Goal: Task Accomplishment & Management: Manage account settings

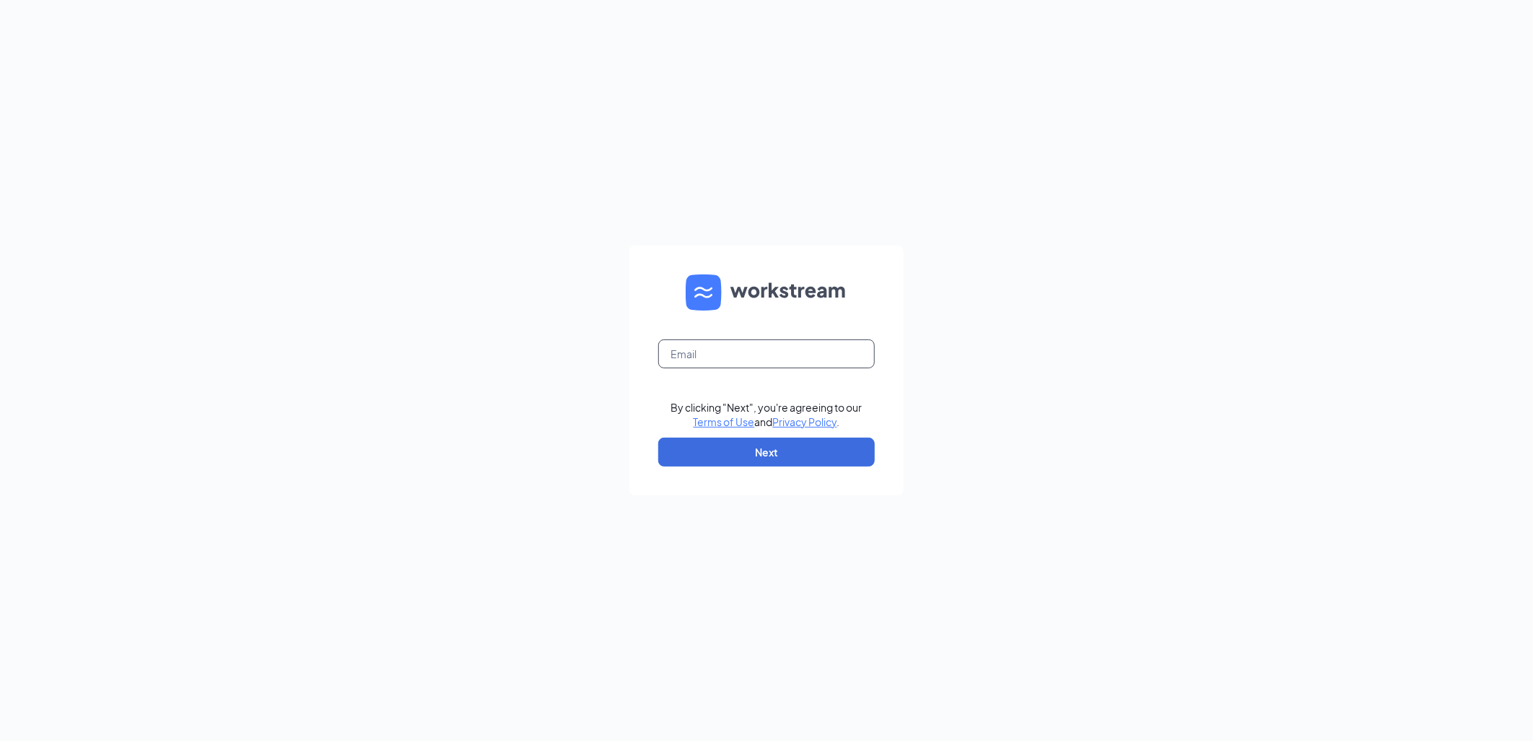
click at [689, 362] on input "text" at bounding box center [766, 353] width 217 height 29
type input "tracym@rmcburgers.com"
click at [710, 444] on button "Next" at bounding box center [766, 451] width 217 height 29
click at [723, 453] on button "button" at bounding box center [766, 451] width 217 height 29
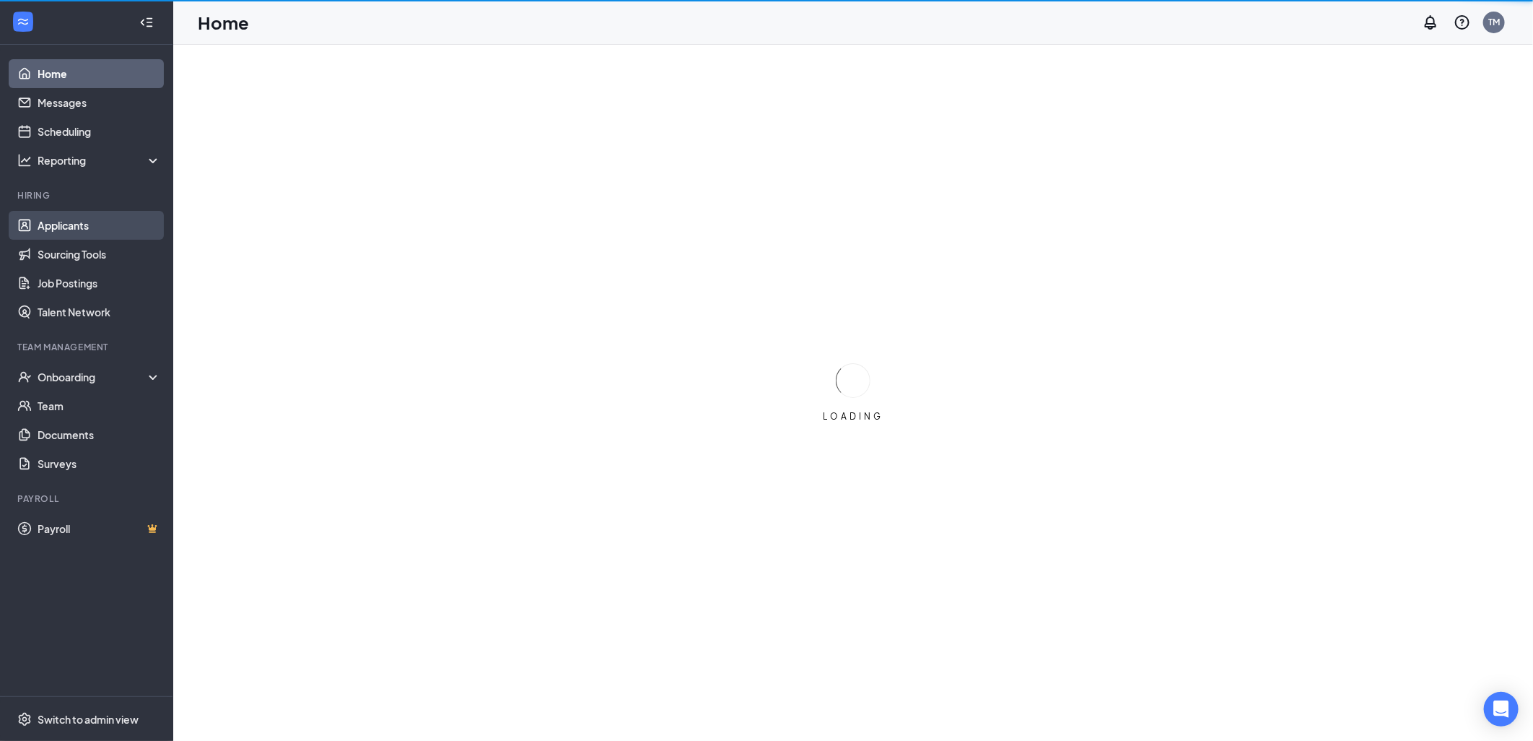
click at [70, 227] on link "Applicants" at bounding box center [99, 225] width 123 height 29
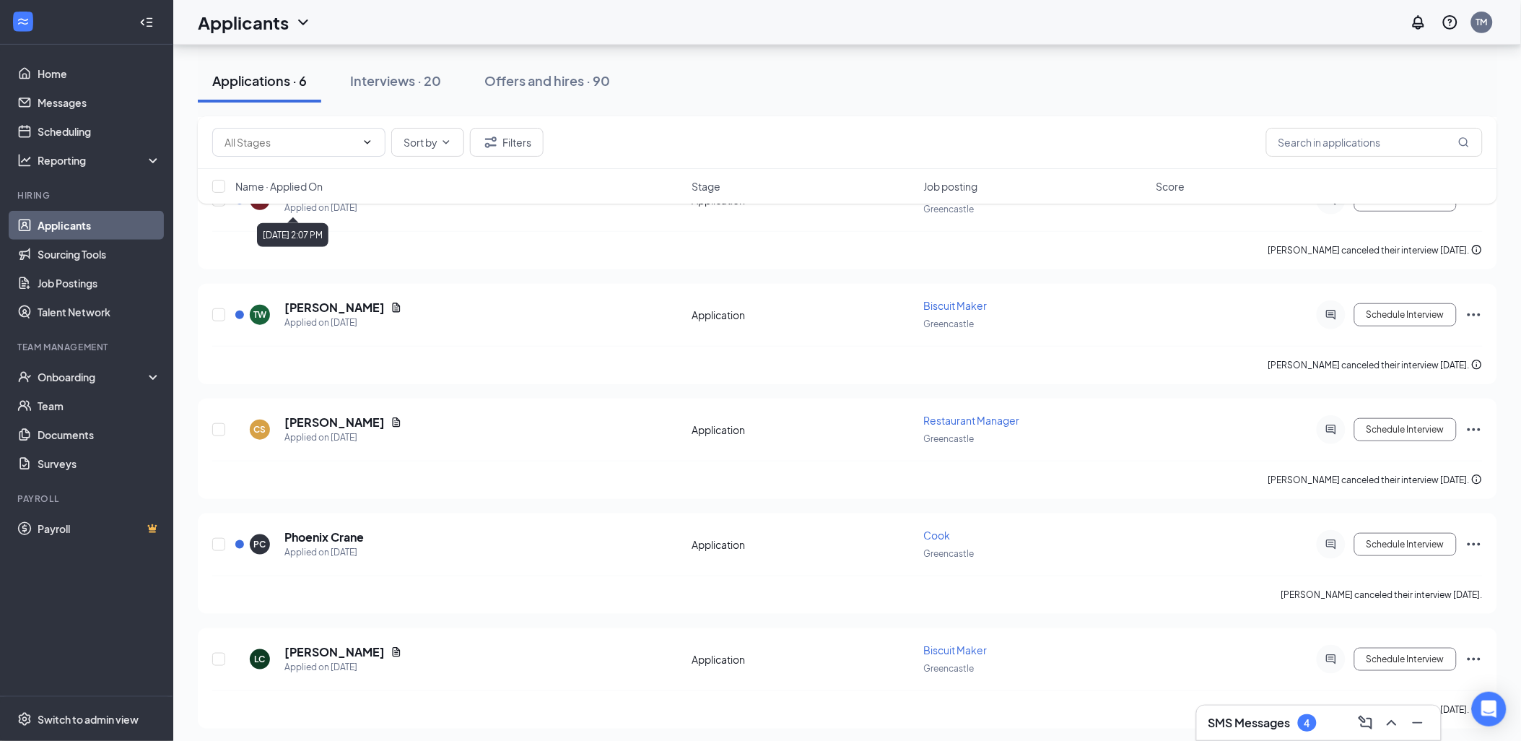
scroll to position [226, 0]
click at [401, 78] on div "Interviews · 20" at bounding box center [395, 80] width 91 height 18
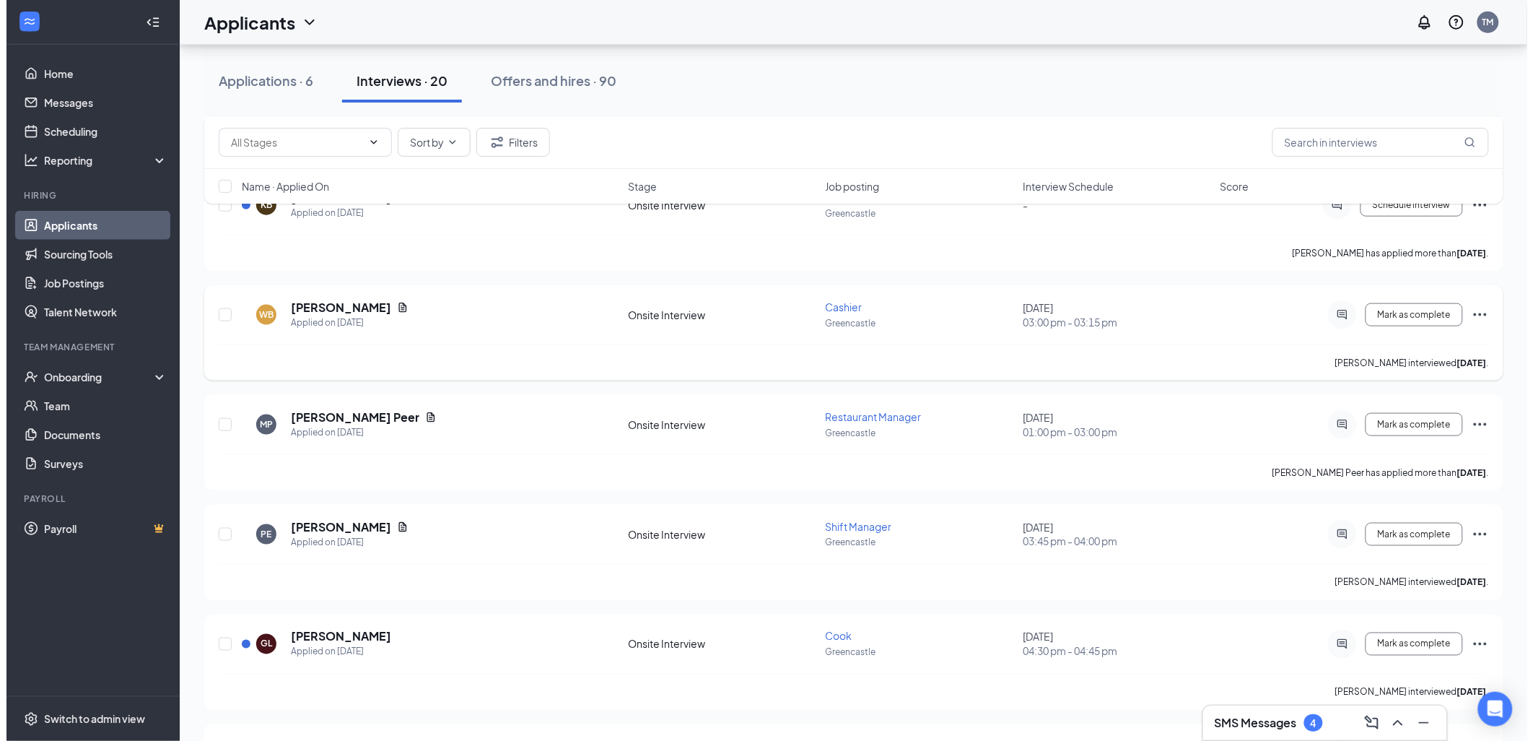
scroll to position [481, 0]
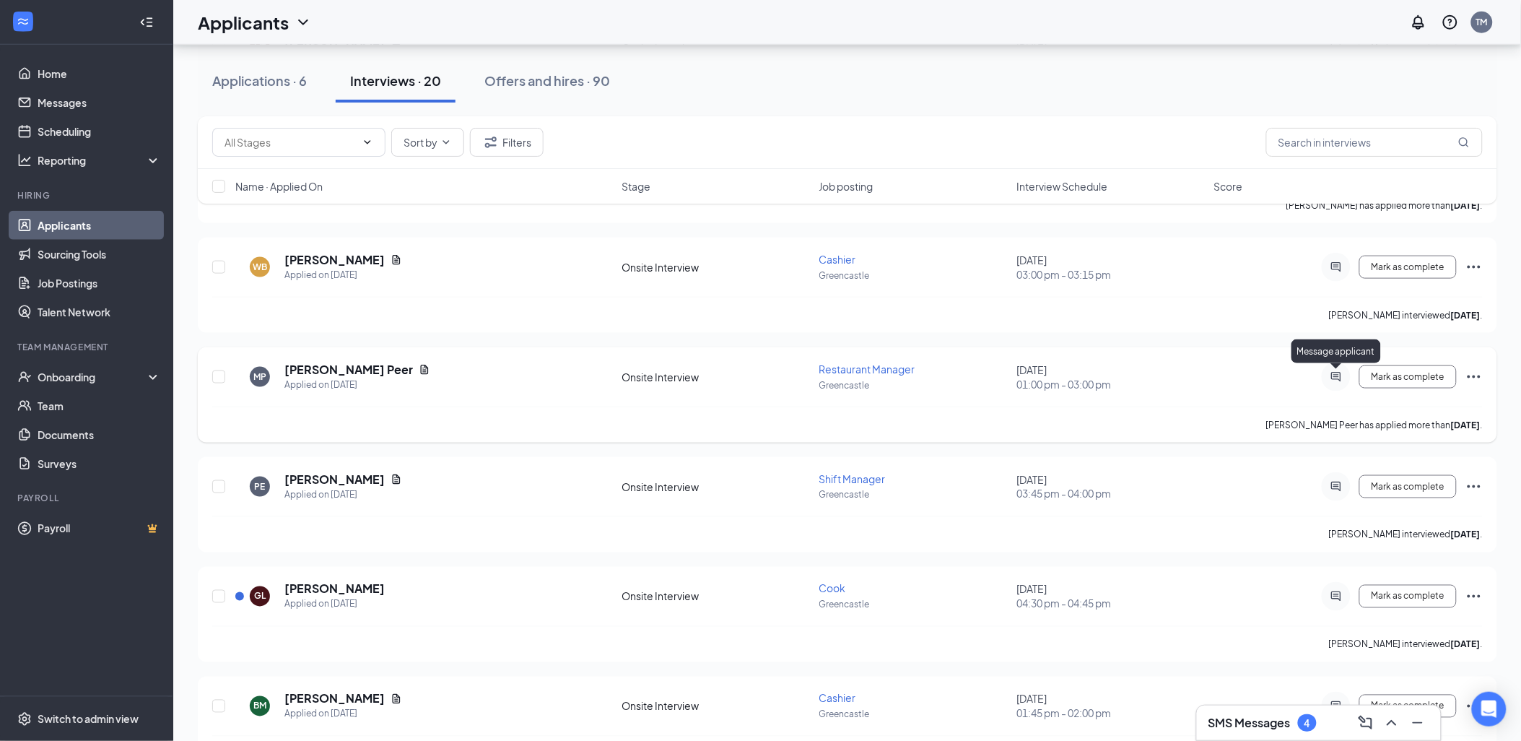
click at [1331, 377] on icon "ActiveChat" at bounding box center [1336, 377] width 17 height 12
